Goal: Navigation & Orientation: Find specific page/section

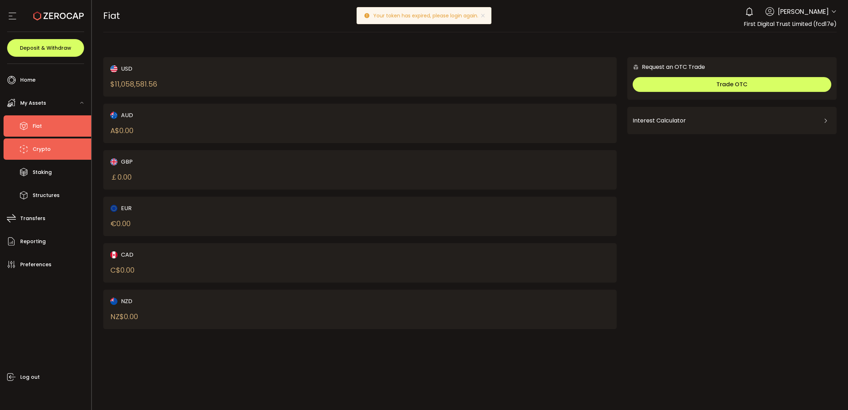
click at [51, 149] on li "Crypto" at bounding box center [48, 148] width 88 height 21
click at [46, 126] on li "Fiat" at bounding box center [48, 125] width 88 height 21
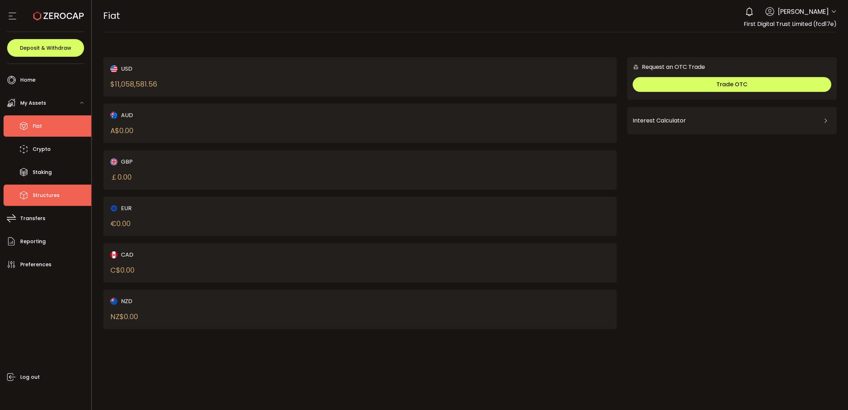
click at [40, 198] on span "Structures" at bounding box center [46, 195] width 27 height 10
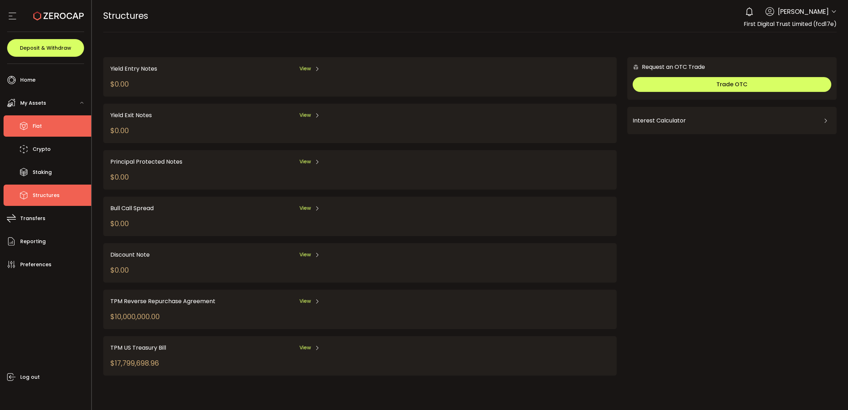
click at [51, 121] on li "Fiat" at bounding box center [48, 125] width 88 height 21
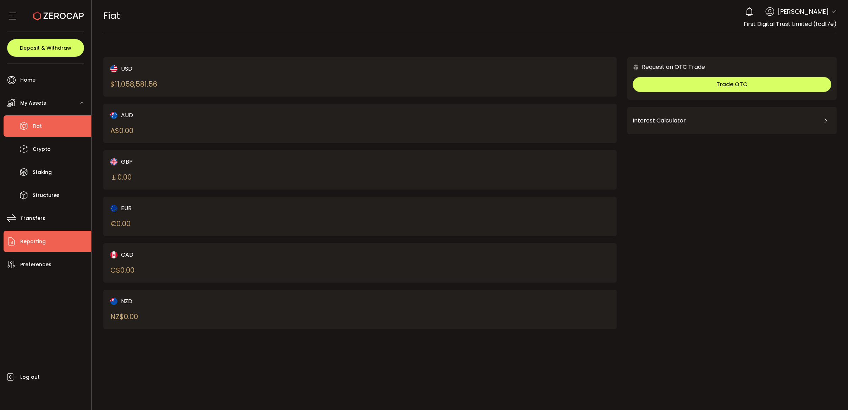
click at [57, 249] on li "Reporting" at bounding box center [48, 241] width 88 height 21
